Goal: Obtain resource: Obtain resource

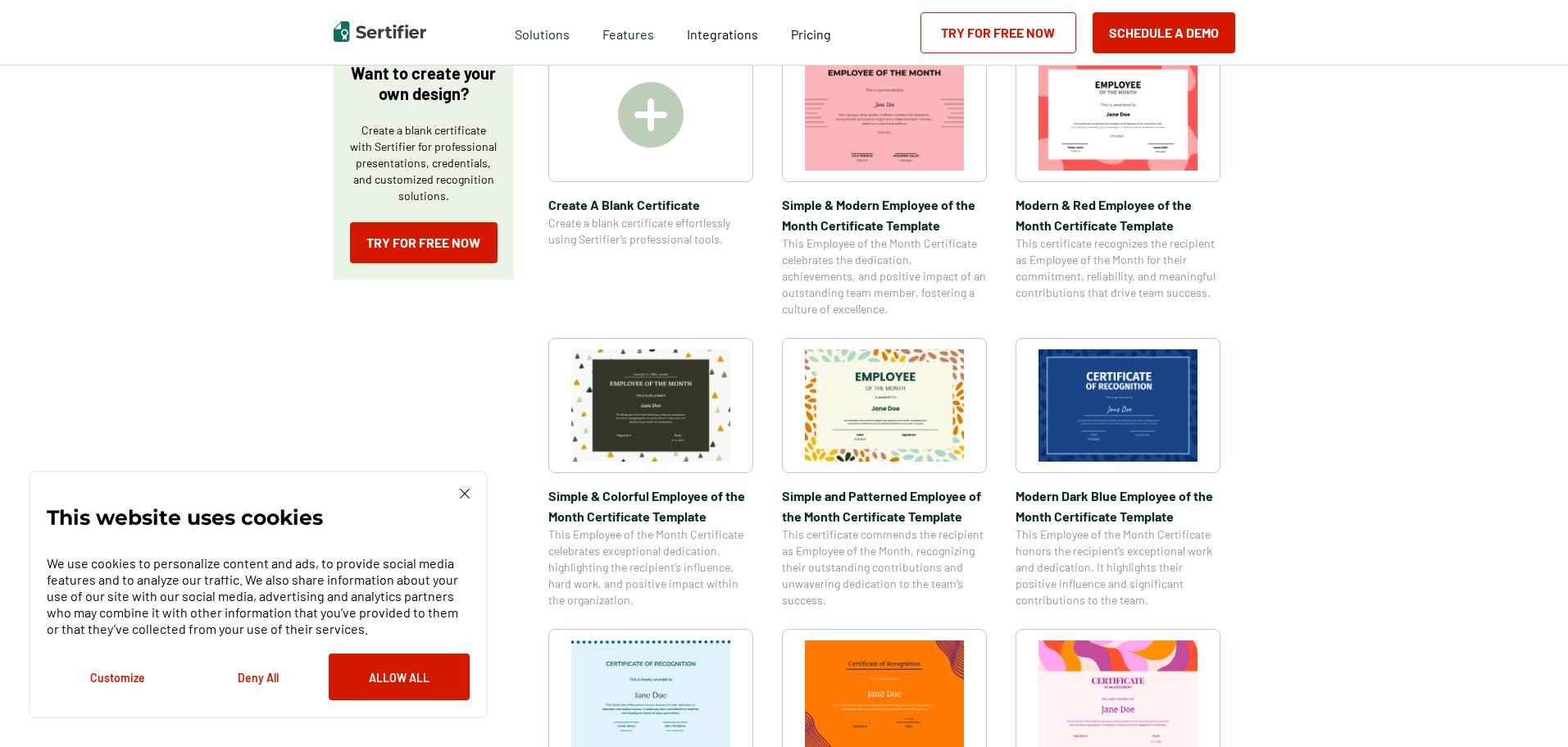
scroll to position [328, 0]
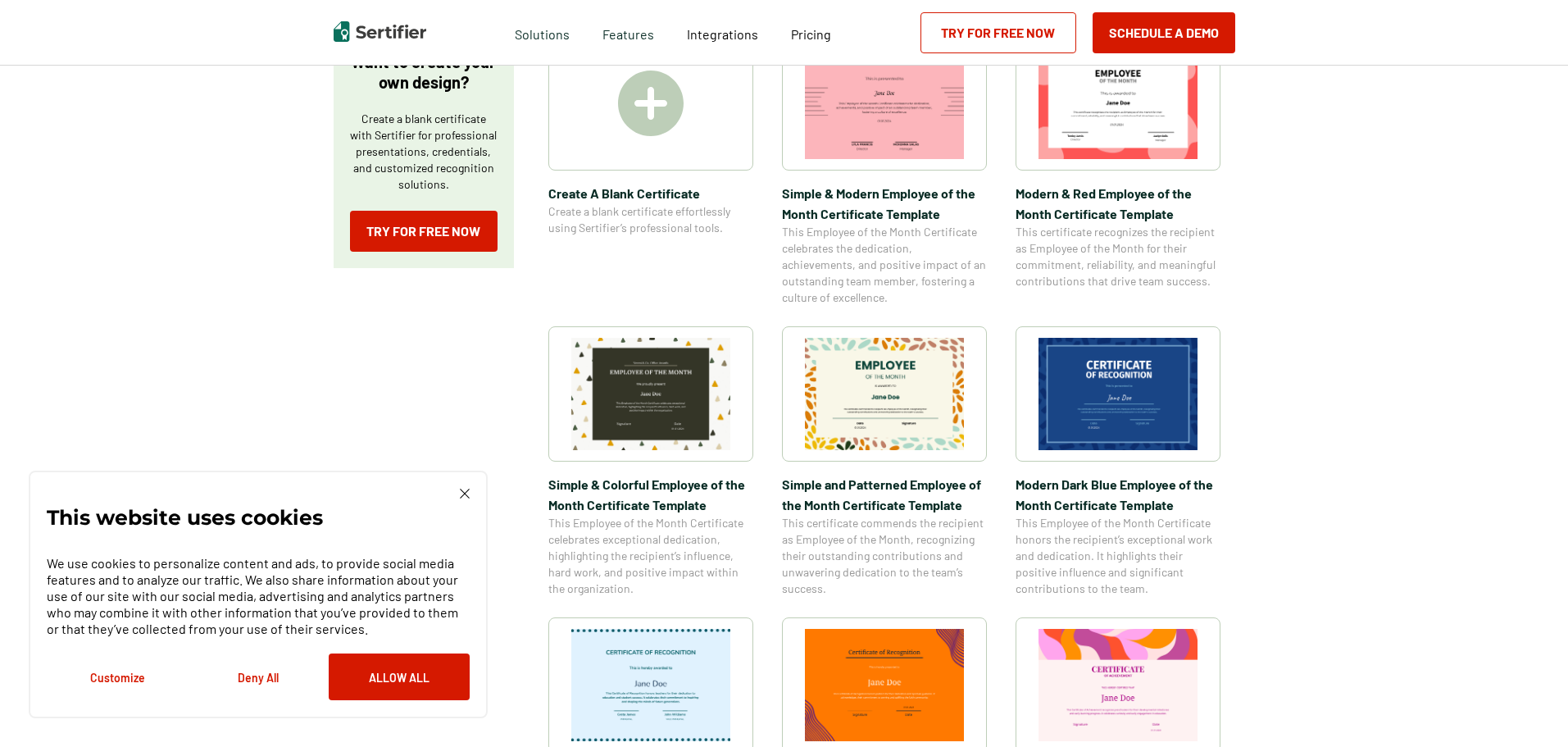
click at [634, 198] on span "Create A Blank Certificate" at bounding box center [651, 192] width 205 height 20
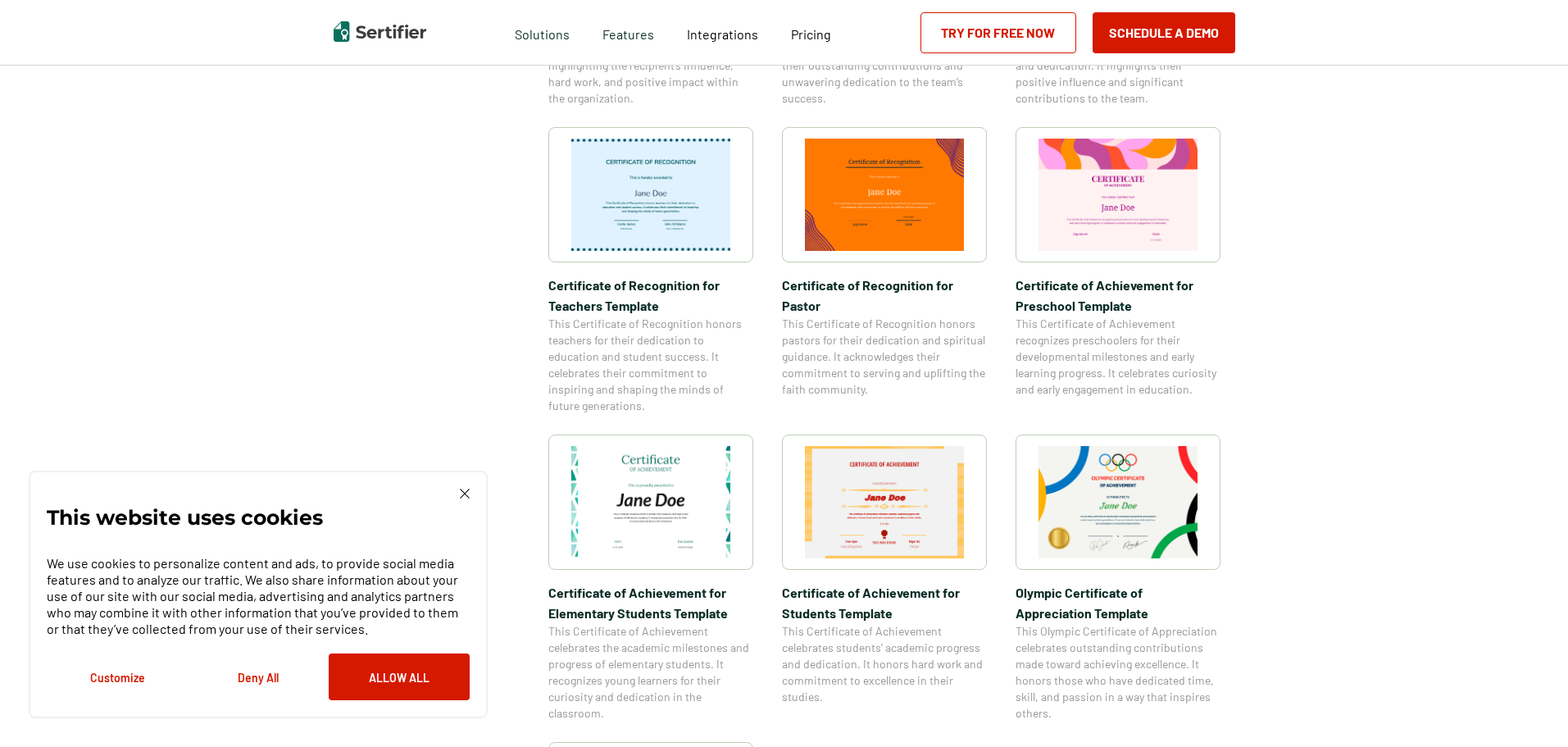
scroll to position [820, 0]
click at [659, 480] on img at bounding box center [651, 500] width 159 height 112
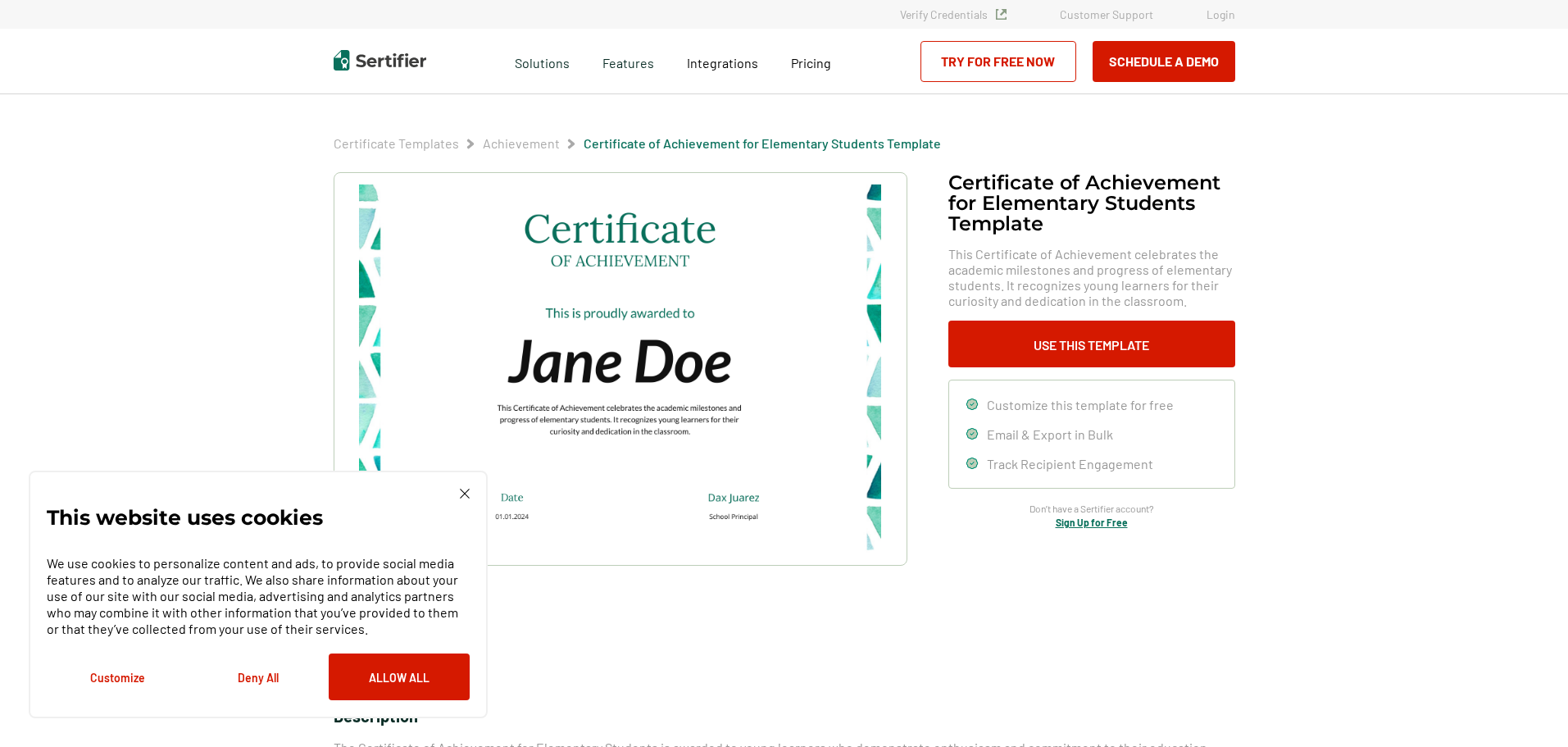
click at [140, 676] on button "Customize" at bounding box center [117, 677] width 141 height 46
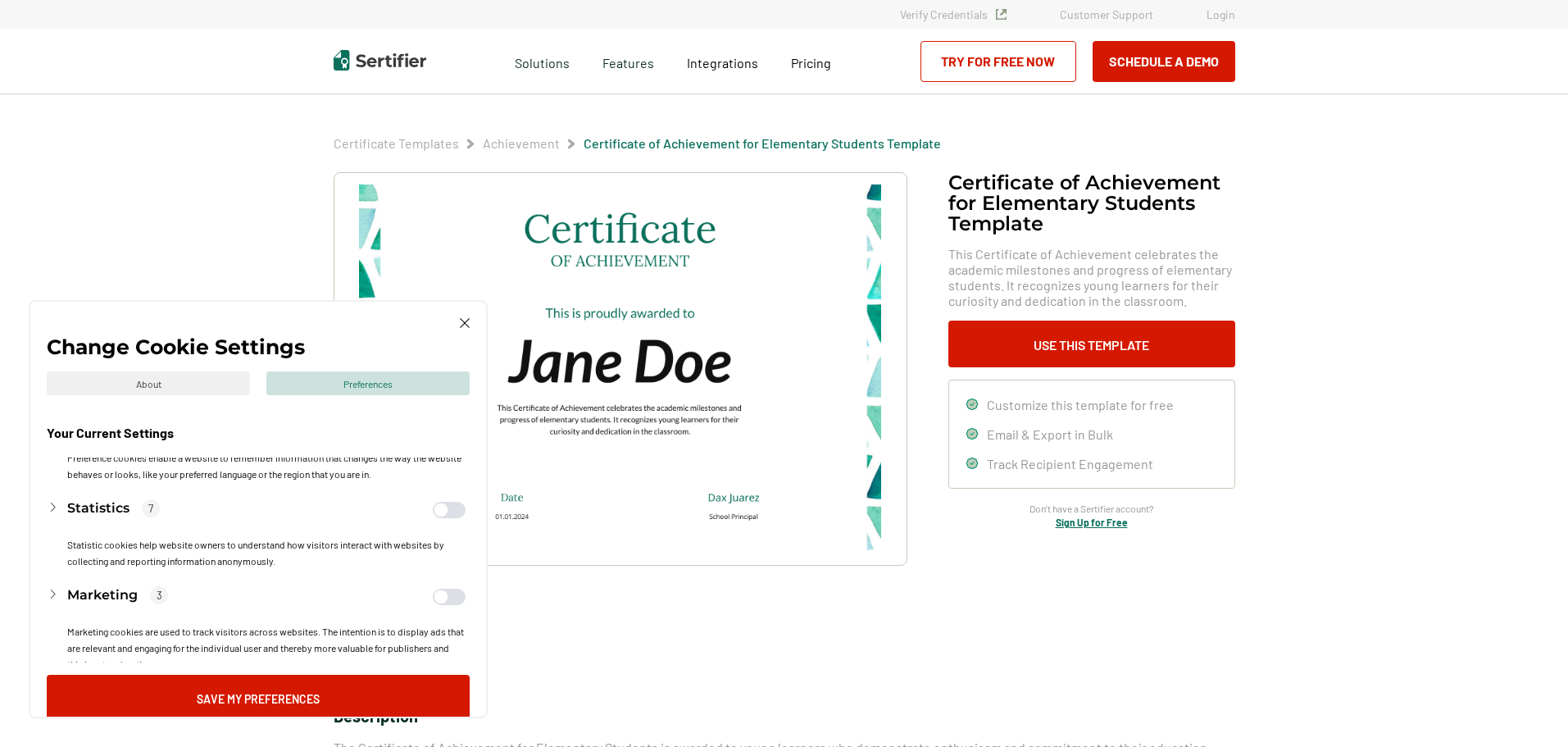
scroll to position [164, 0]
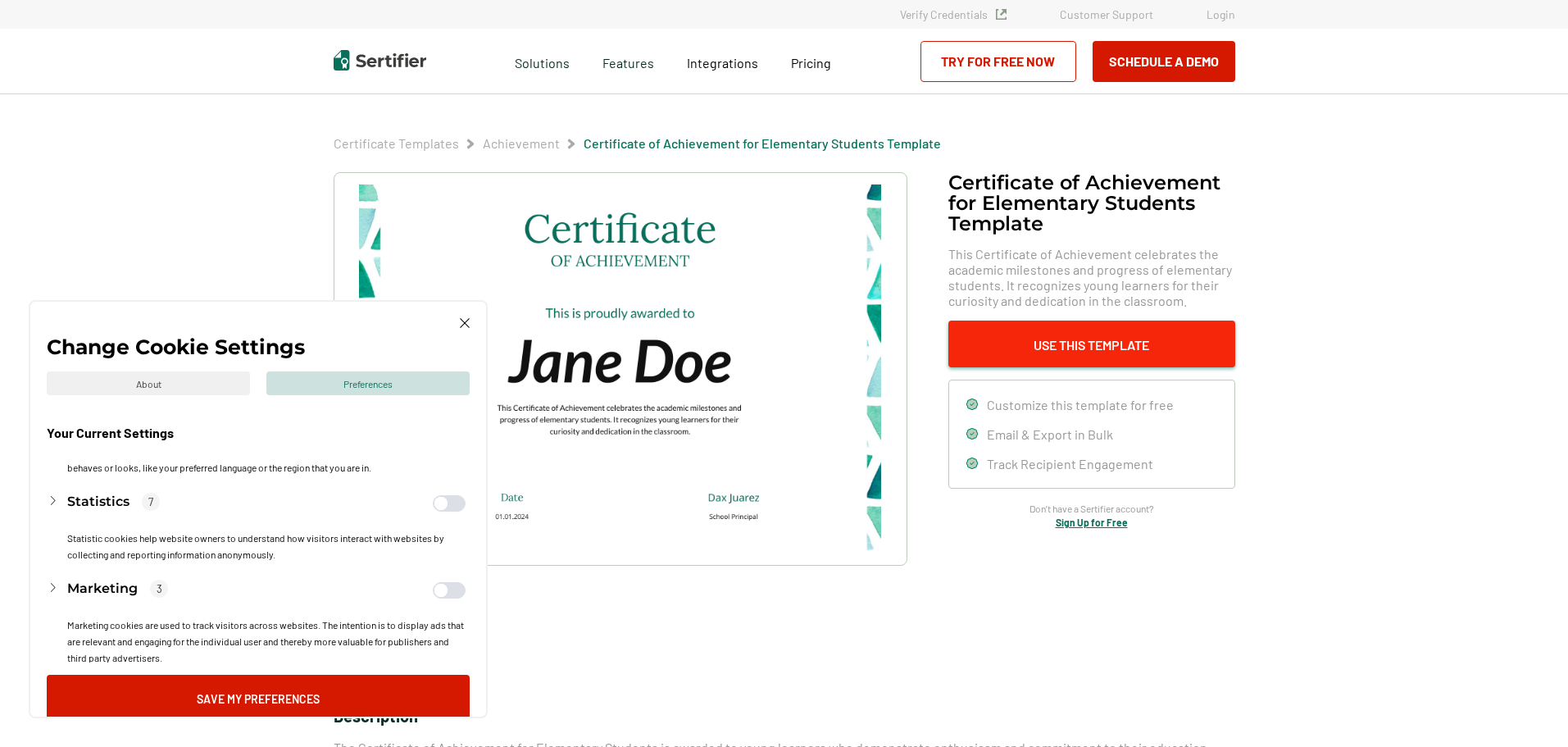
click at [1088, 345] on button "Use This Template" at bounding box center [1092, 344] width 287 height 46
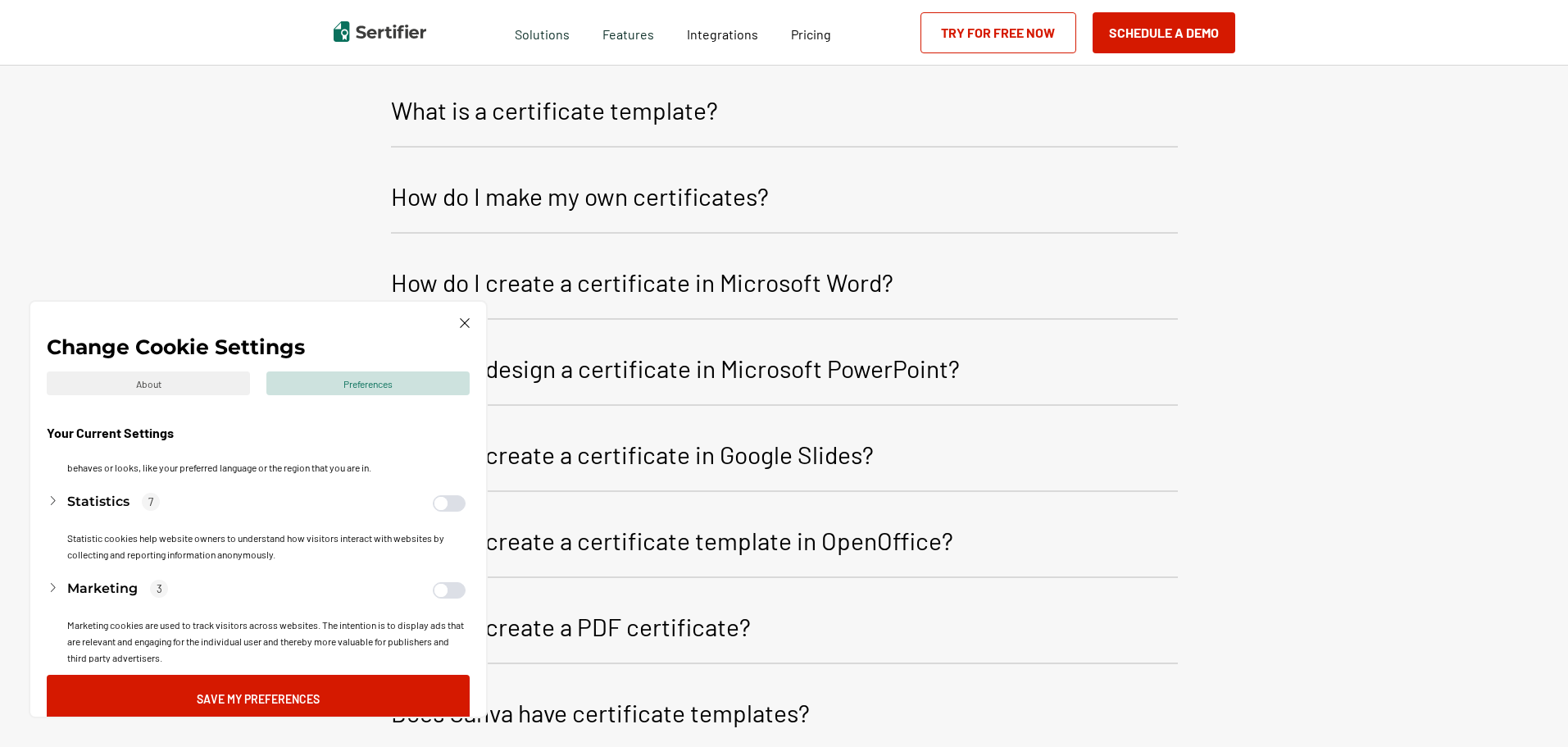
scroll to position [2008, 0]
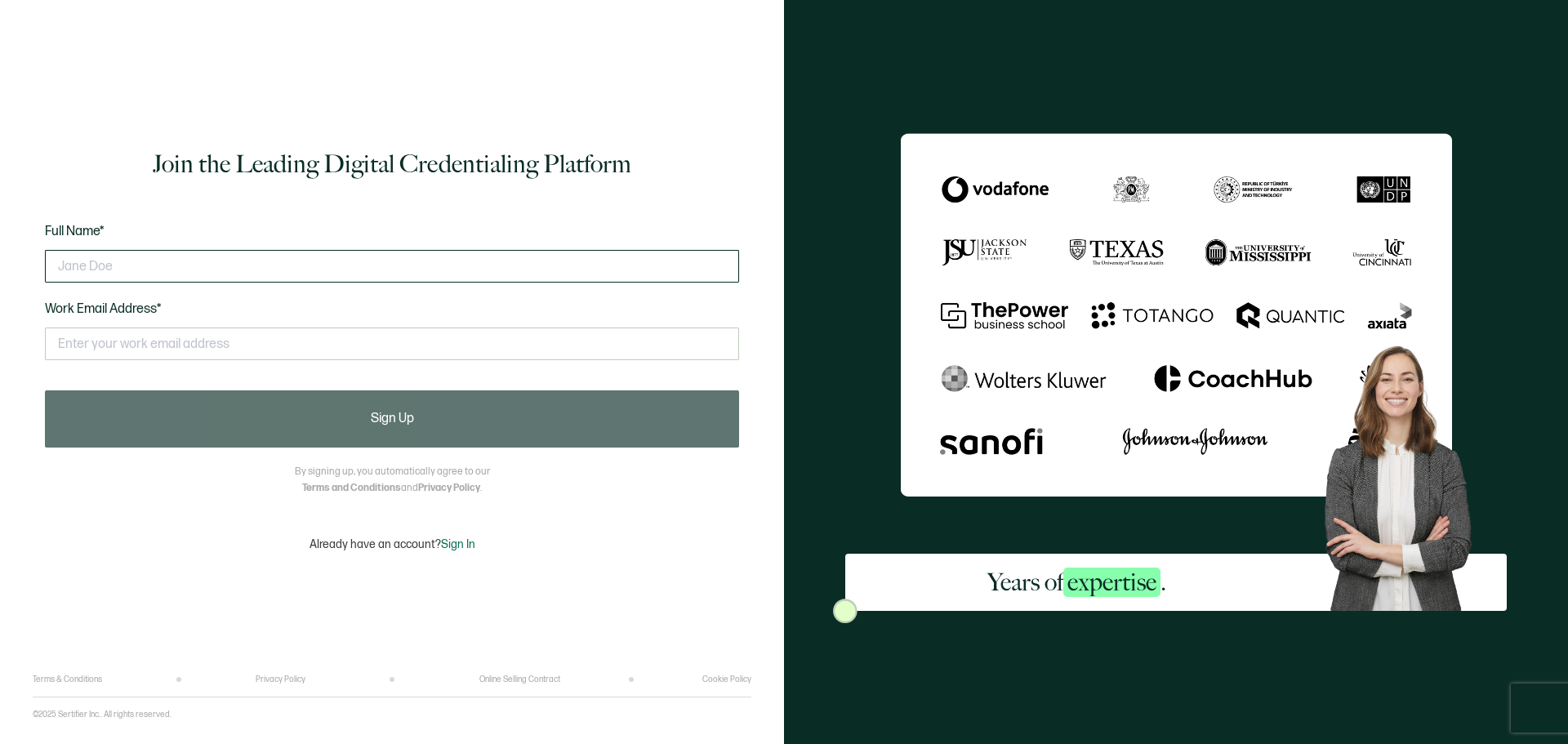
click at [146, 262] on input "text" at bounding box center [392, 266] width 694 height 33
type input "Tracy"
